Goal: Information Seeking & Learning: Learn about a topic

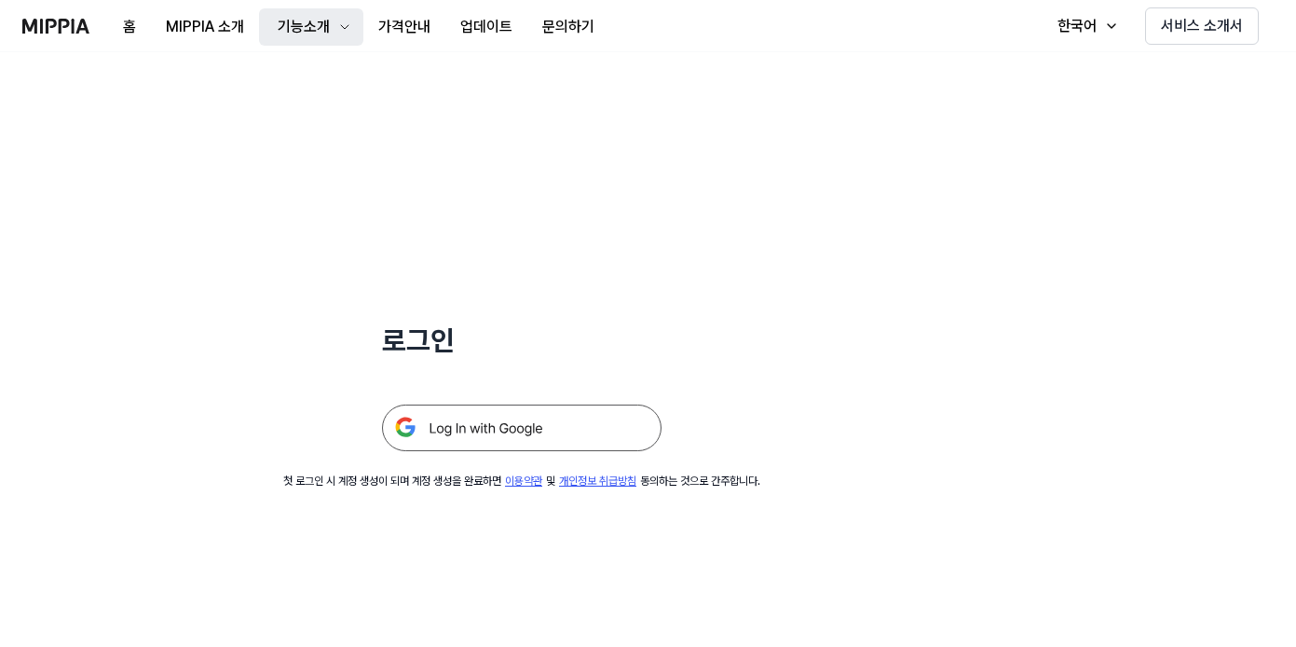
click at [324, 39] on button "기능소개" at bounding box center [311, 26] width 104 height 37
click at [343, 34] on icon "button" at bounding box center [344, 27] width 15 height 15
click at [338, 20] on icon "button" at bounding box center [344, 27] width 15 height 15
click at [328, 23] on div "기능소개" at bounding box center [304, 27] width 60 height 22
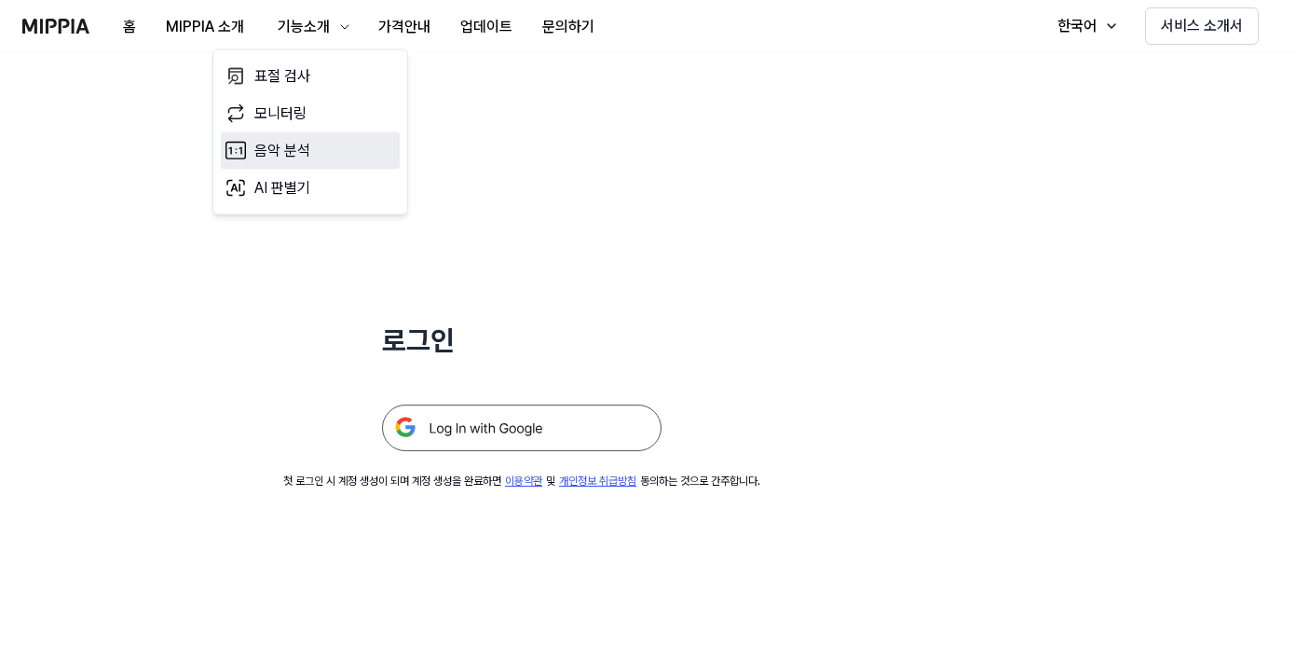
click at [307, 138] on link "음악 분석" at bounding box center [310, 150] width 179 height 37
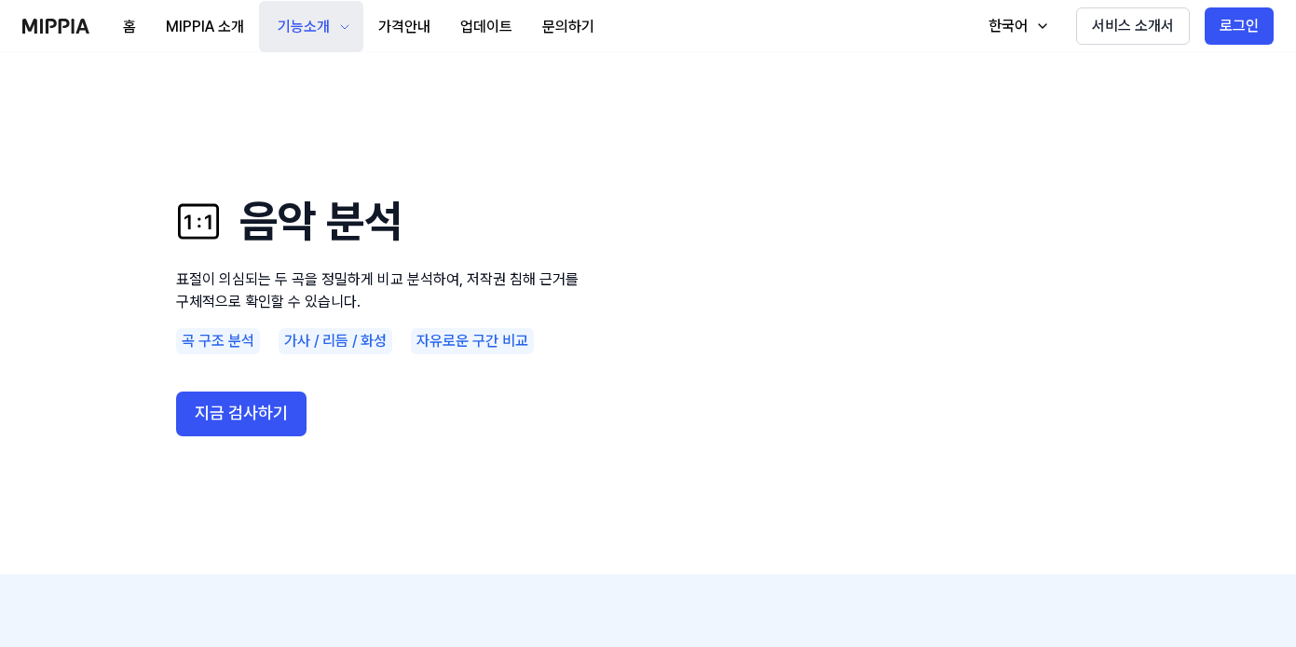
click at [314, 16] on div "기능소개" at bounding box center [304, 27] width 60 height 22
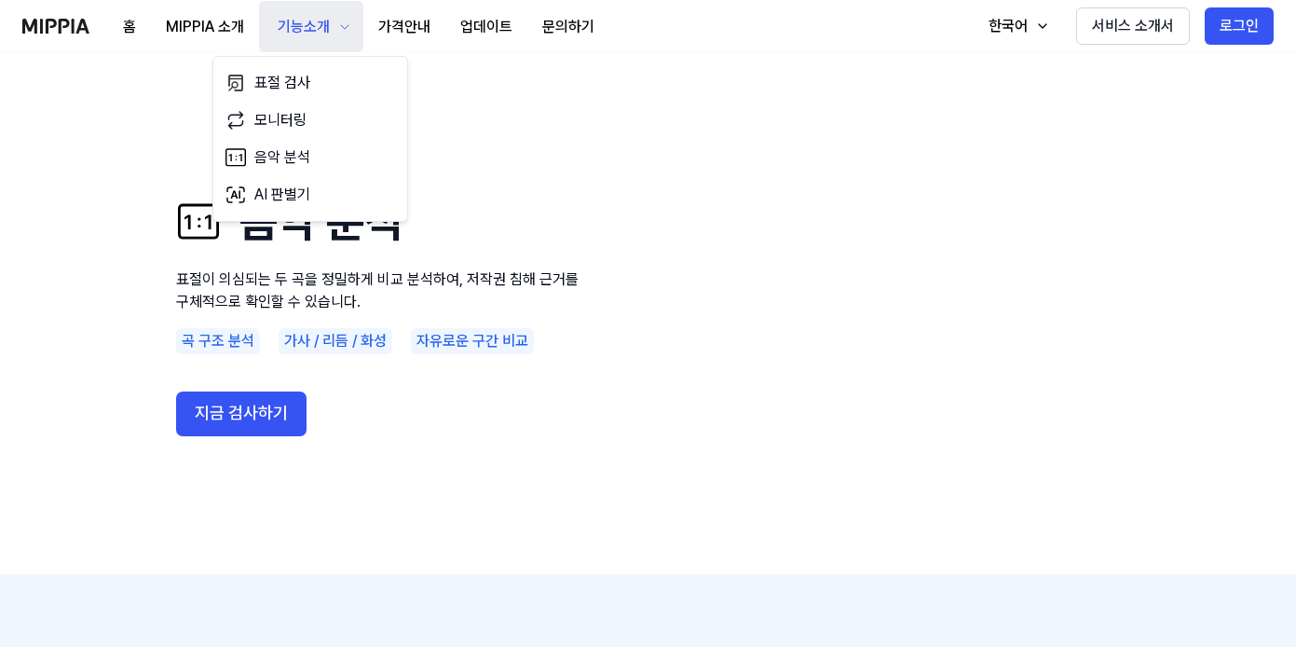
click at [314, 16] on div "기능소개" at bounding box center [304, 27] width 60 height 22
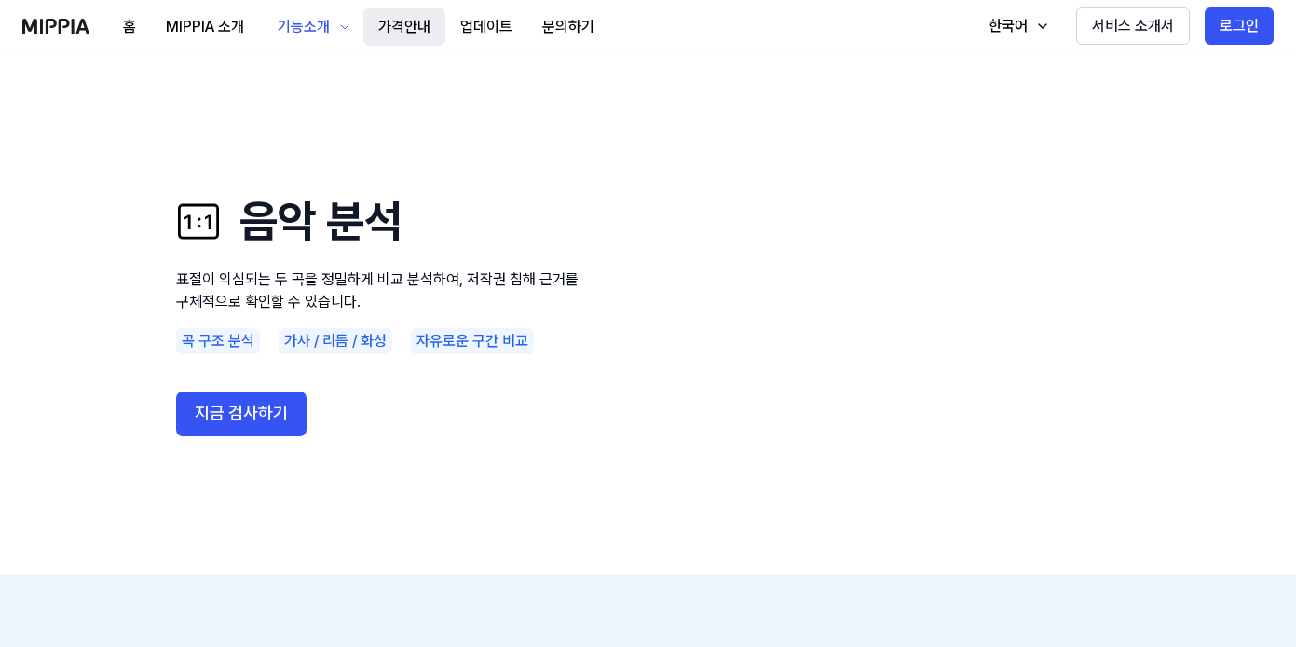
click at [382, 25] on button "가격안내" at bounding box center [404, 26] width 82 height 37
click at [415, 25] on button "가격안내" at bounding box center [404, 26] width 82 height 37
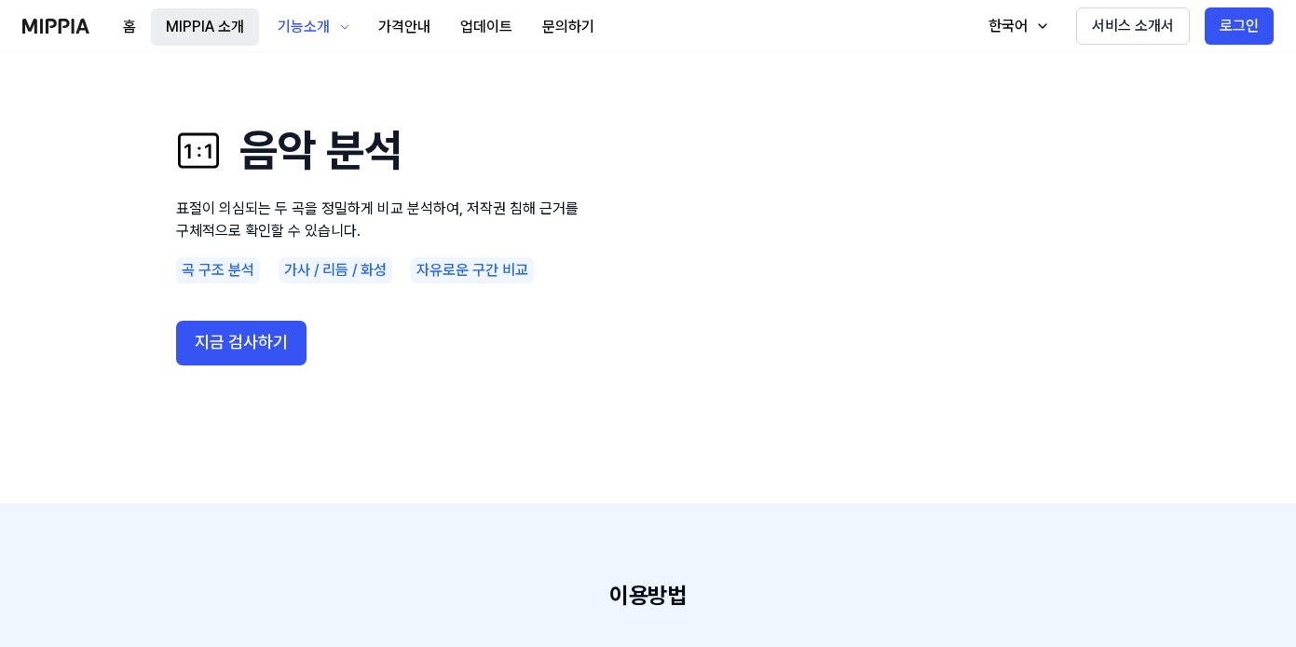
click at [206, 14] on button "MIPPIA 소개" at bounding box center [205, 26] width 108 height 37
click at [313, 7] on button "기능소개" at bounding box center [311, 26] width 104 height 51
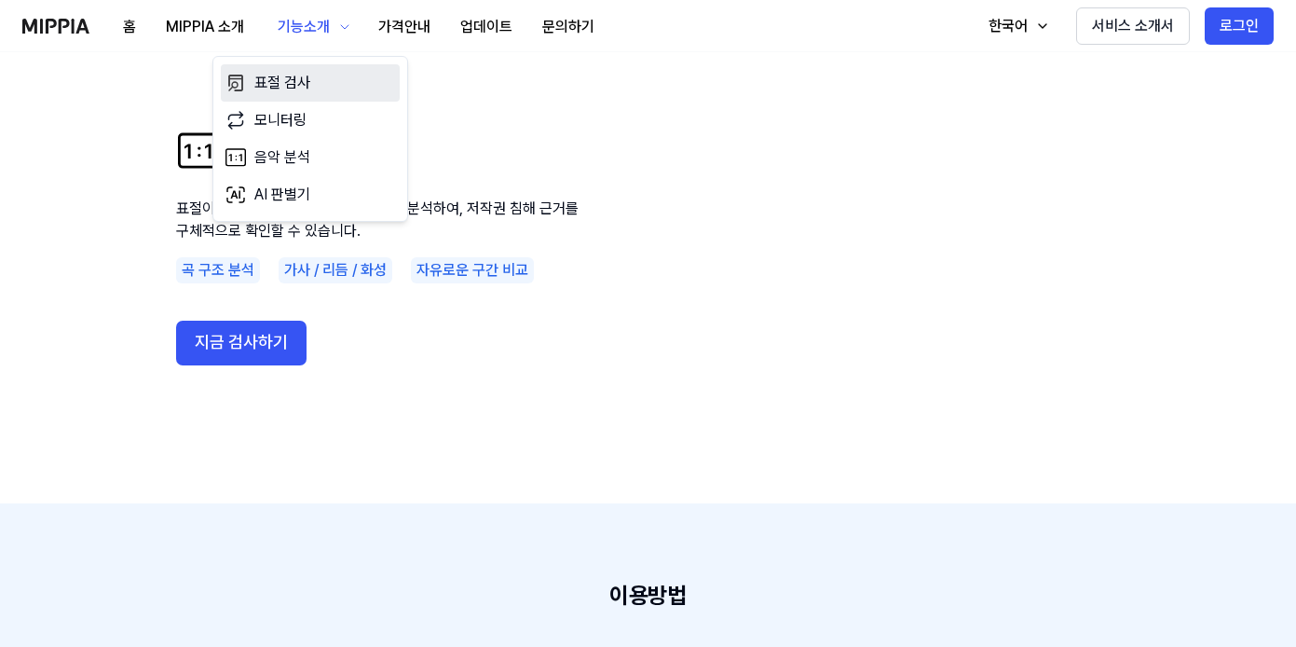
click at [297, 90] on link "표절 검사" at bounding box center [310, 82] width 179 height 37
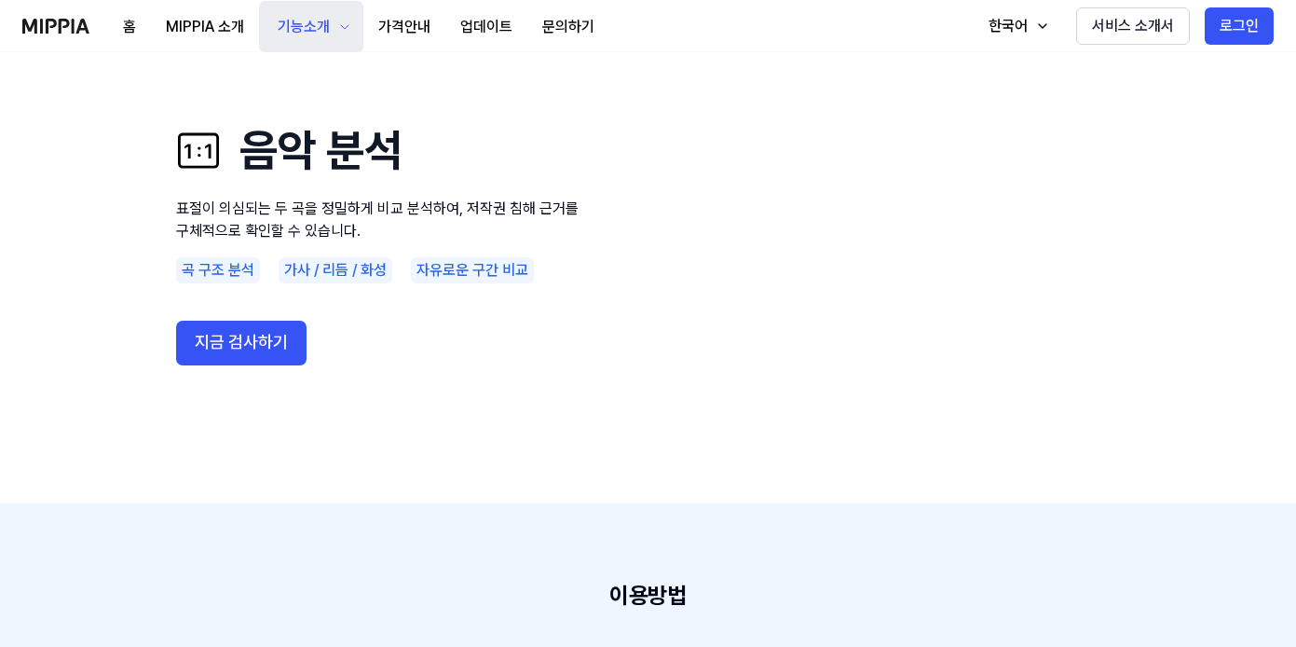
click at [327, 30] on div "기능소개" at bounding box center [304, 27] width 60 height 22
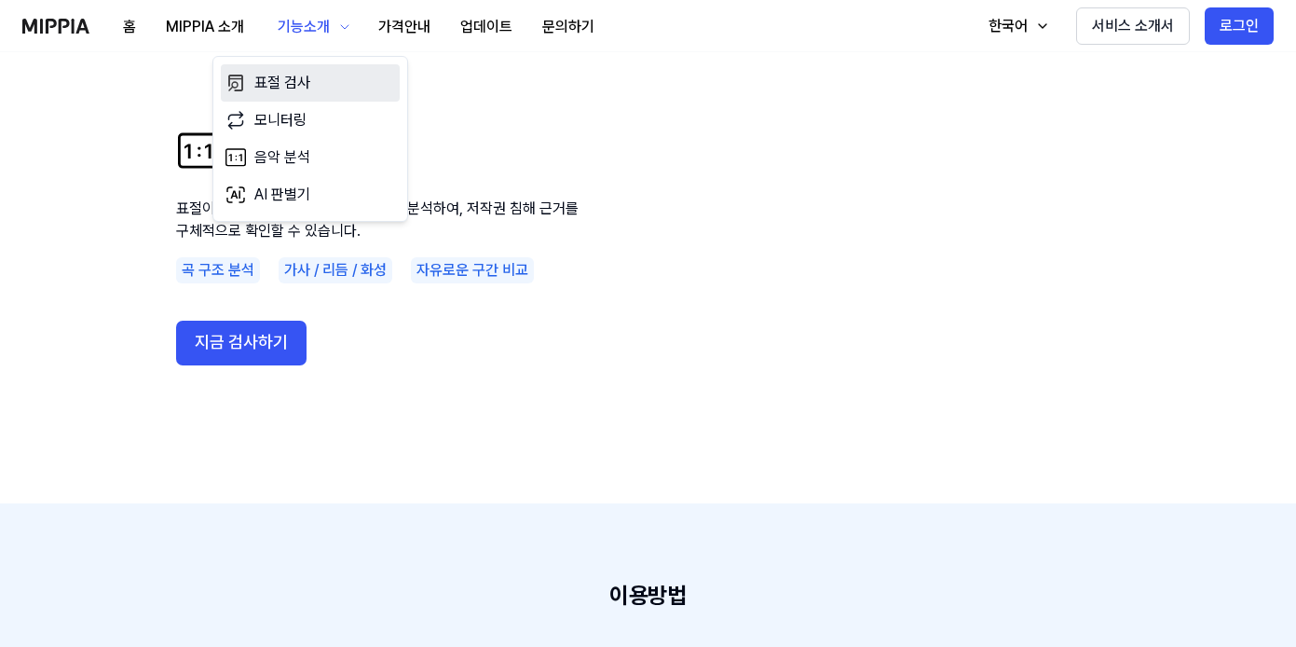
click at [293, 74] on link "표절 검사" at bounding box center [310, 82] width 179 height 37
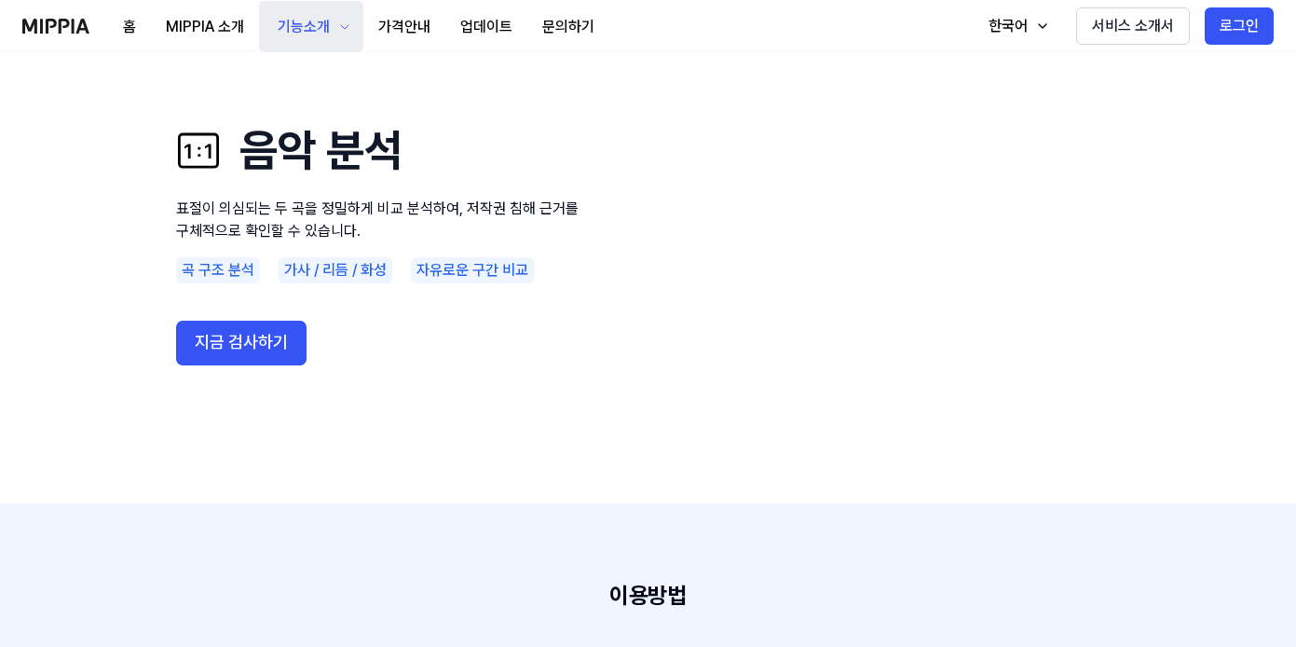
click at [305, 18] on div "기능소개" at bounding box center [304, 27] width 60 height 22
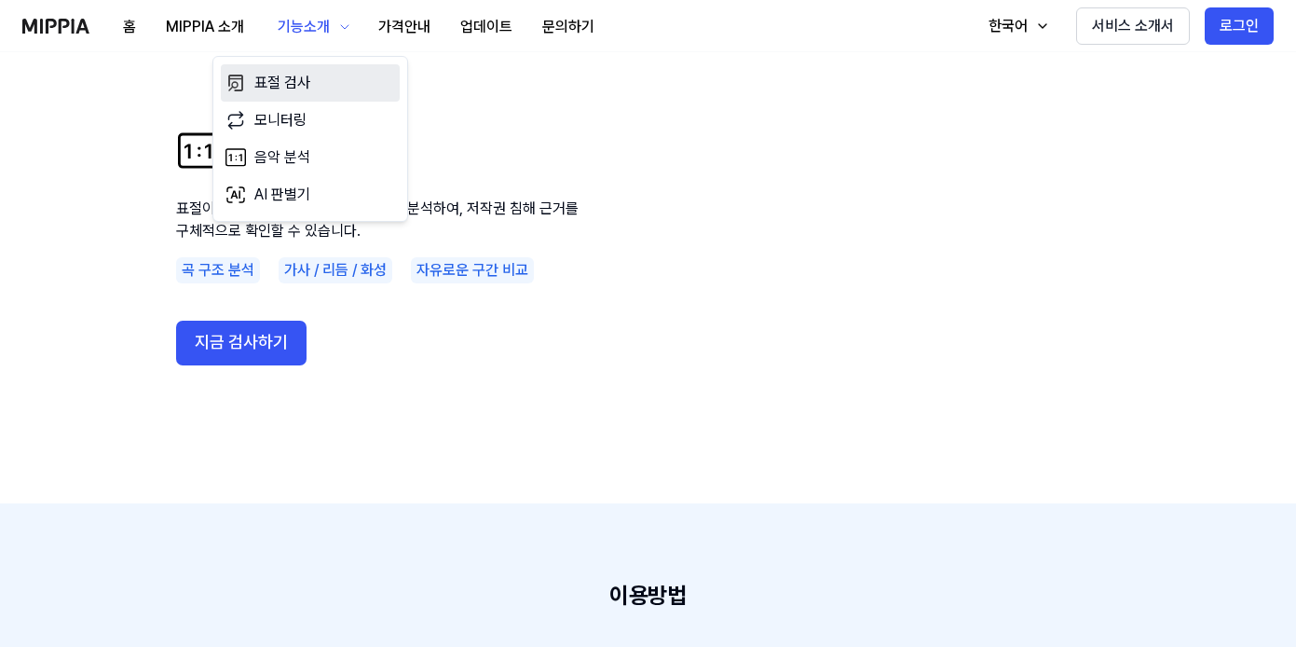
click at [290, 77] on link "표절 검사" at bounding box center [310, 82] width 179 height 37
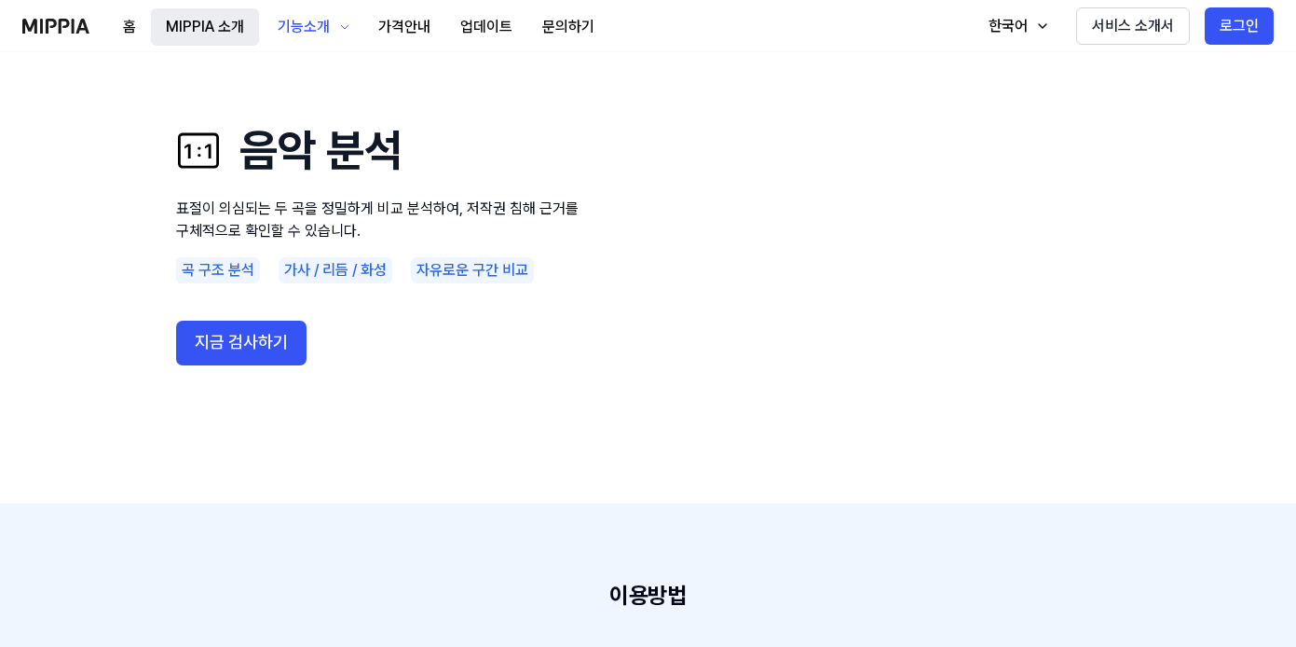
click at [153, 18] on button "MIPPIA 소개" at bounding box center [205, 26] width 108 height 37
click at [150, 18] on div "홈 MIPPIA 소개 기능소개 가격안내 업데이트 문의하기" at bounding box center [358, 25] width 501 height 51
click at [143, 18] on button "홈" at bounding box center [129, 26] width 43 height 37
click at [131, 35] on button "홈" at bounding box center [129, 26] width 43 height 37
click at [124, 19] on button "홈" at bounding box center [129, 26] width 43 height 37
